Goal: Find specific page/section: Find specific page/section

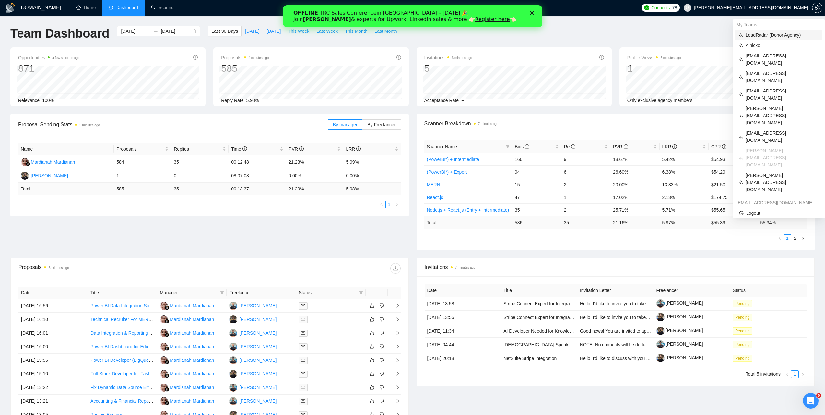
click at [769, 35] on span "LeadRadar (Donor Agency)" at bounding box center [782, 34] width 73 height 7
